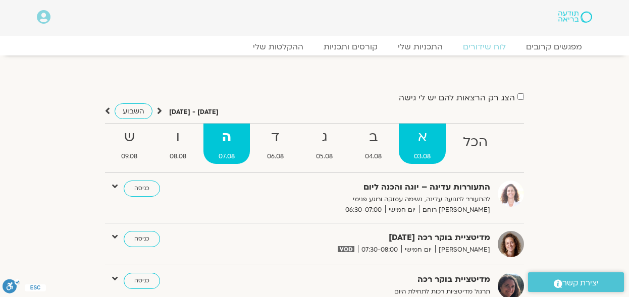
click at [422, 138] on strong "א" at bounding box center [422, 137] width 47 height 23
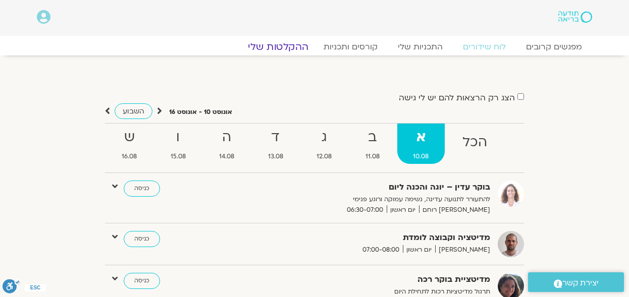
click at [293, 44] on link "ההקלטות שלי" at bounding box center [278, 47] width 85 height 12
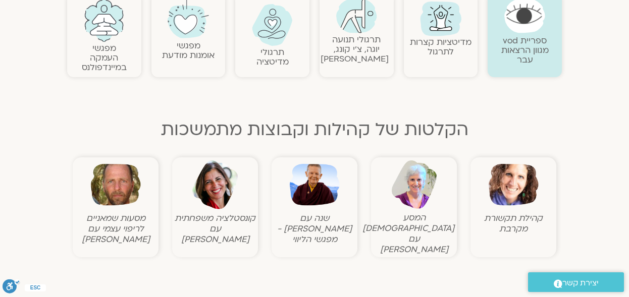
scroll to position [269, 0]
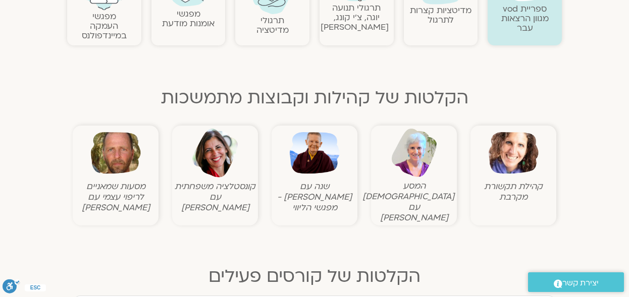
click at [520, 162] on img at bounding box center [514, 153] width 50 height 50
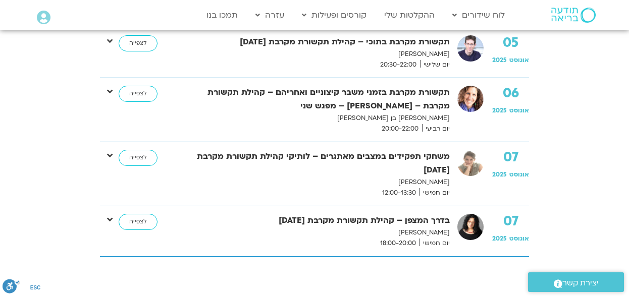
scroll to position [370, 0]
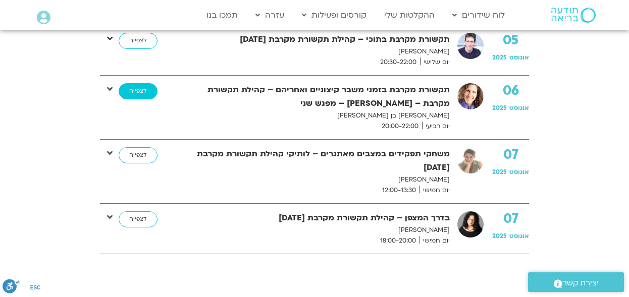
click at [145, 92] on link "לצפייה" at bounding box center [138, 91] width 39 height 16
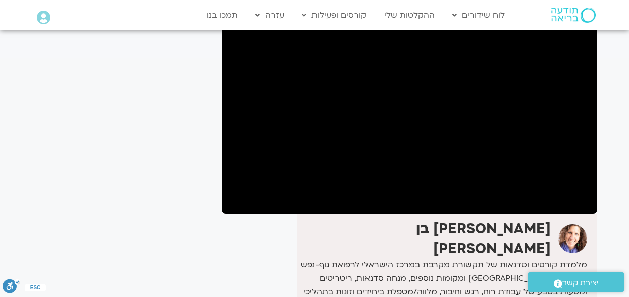
scroll to position [105, 0]
